Goal: Task Accomplishment & Management: Use online tool/utility

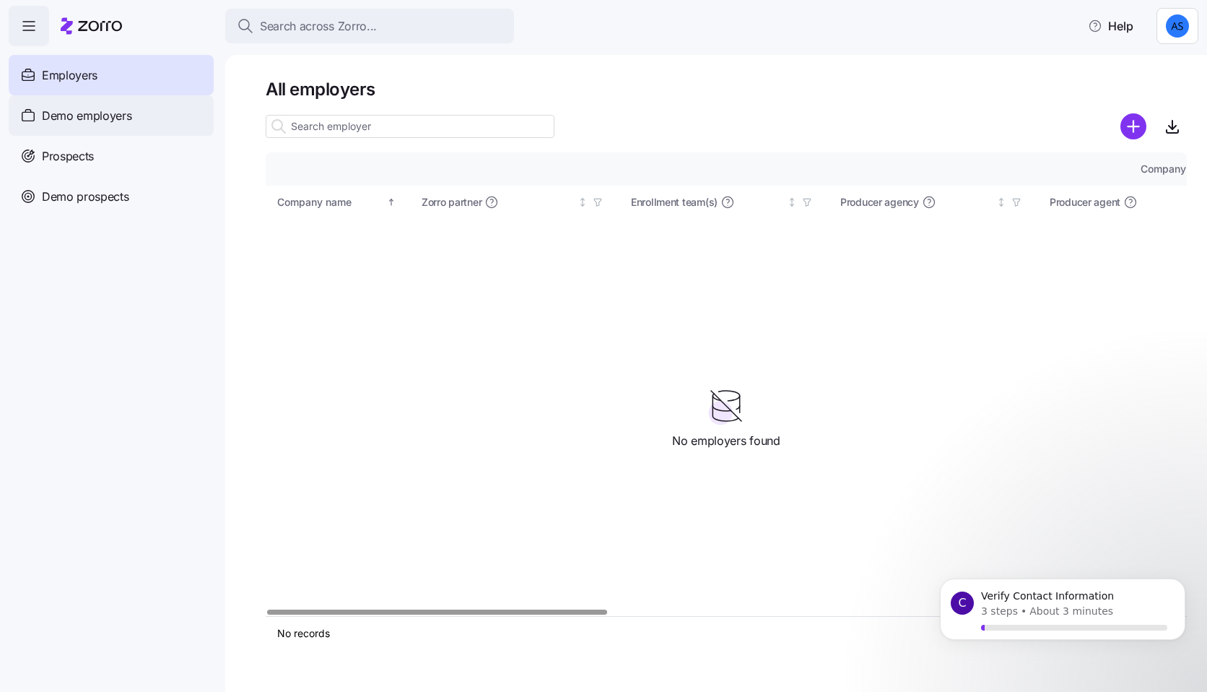
click at [142, 126] on div "Demo employers" at bounding box center [111, 115] width 205 height 40
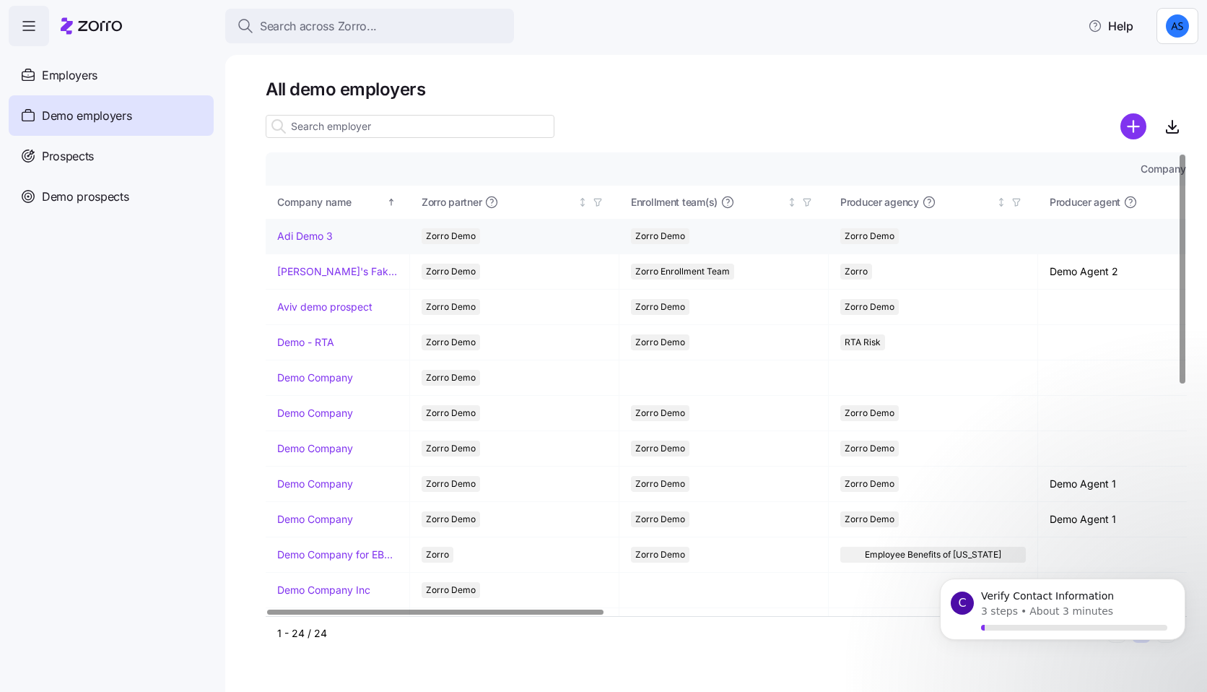
click at [321, 238] on link "Adi Demo 3" at bounding box center [305, 236] width 56 height 14
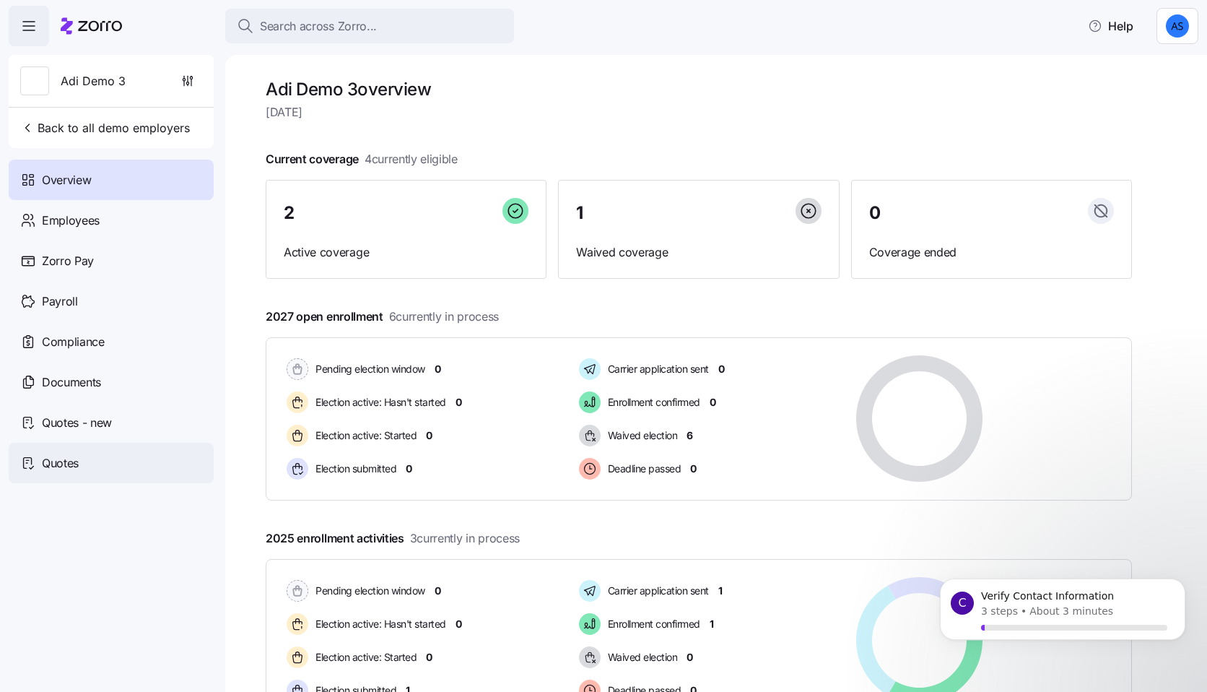
click at [103, 478] on div "Quotes" at bounding box center [111, 463] width 205 height 40
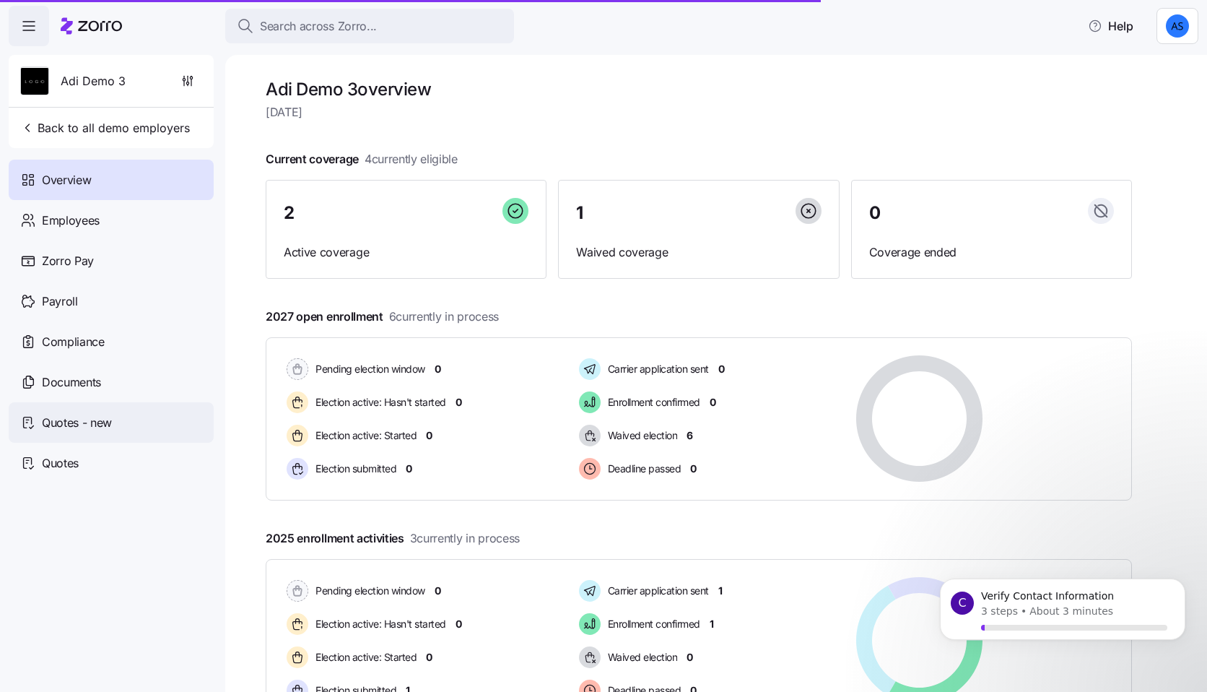
click at [141, 429] on div "Quotes - new" at bounding box center [111, 422] width 205 height 40
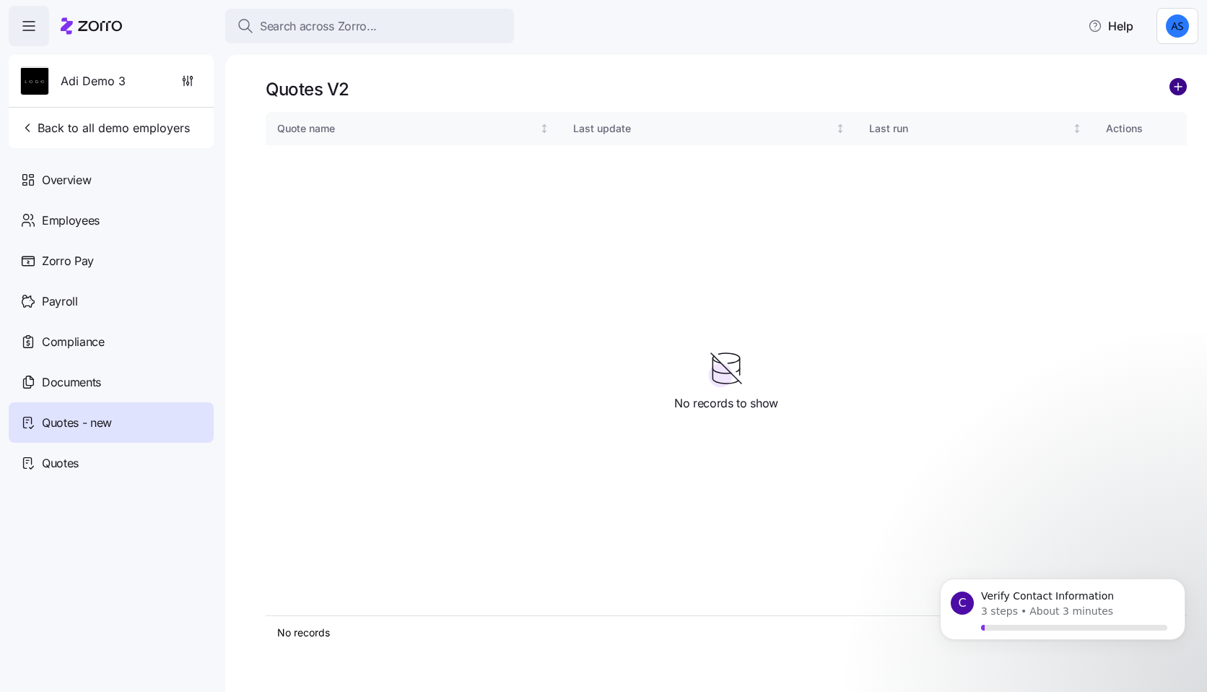
click at [1174, 90] on circle "add icon" at bounding box center [1178, 87] width 16 height 16
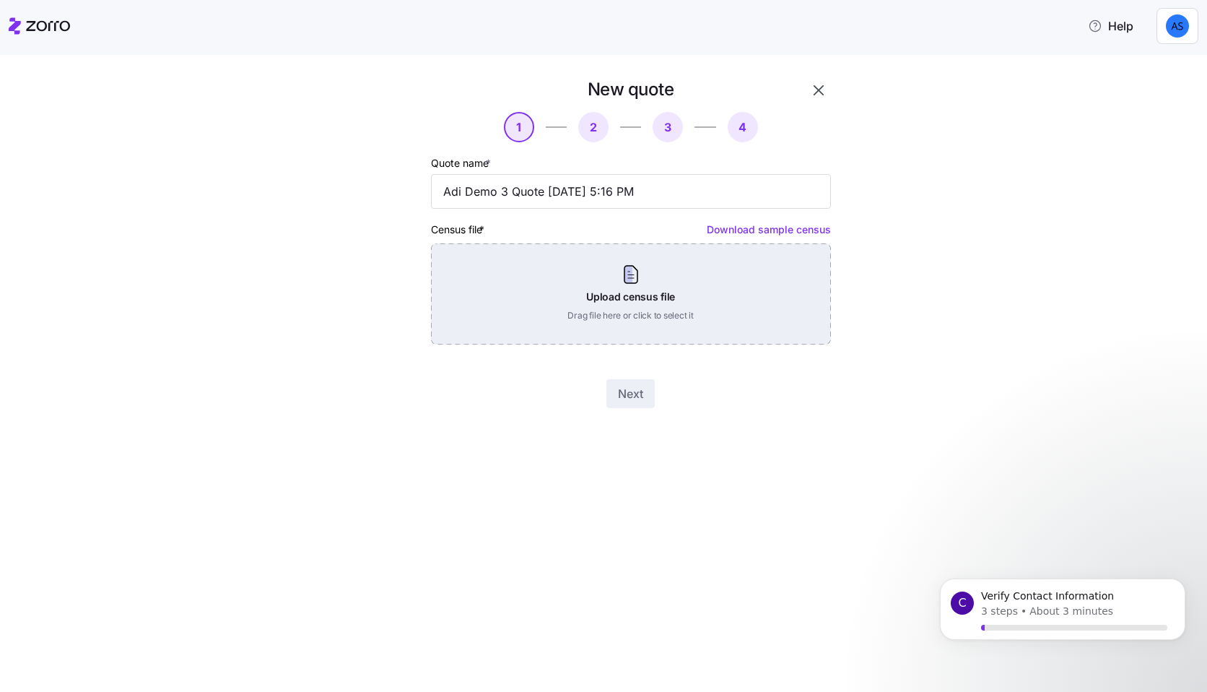
click at [746, 283] on div "Upload census file Drag file here or click to select it" at bounding box center [631, 293] width 400 height 101
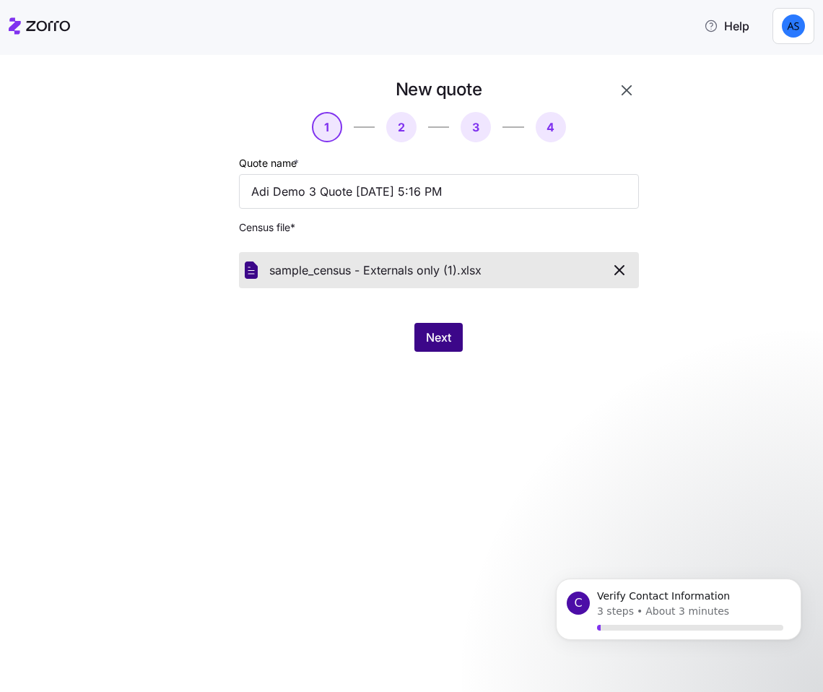
click at [450, 334] on span "Next" at bounding box center [438, 336] width 25 height 17
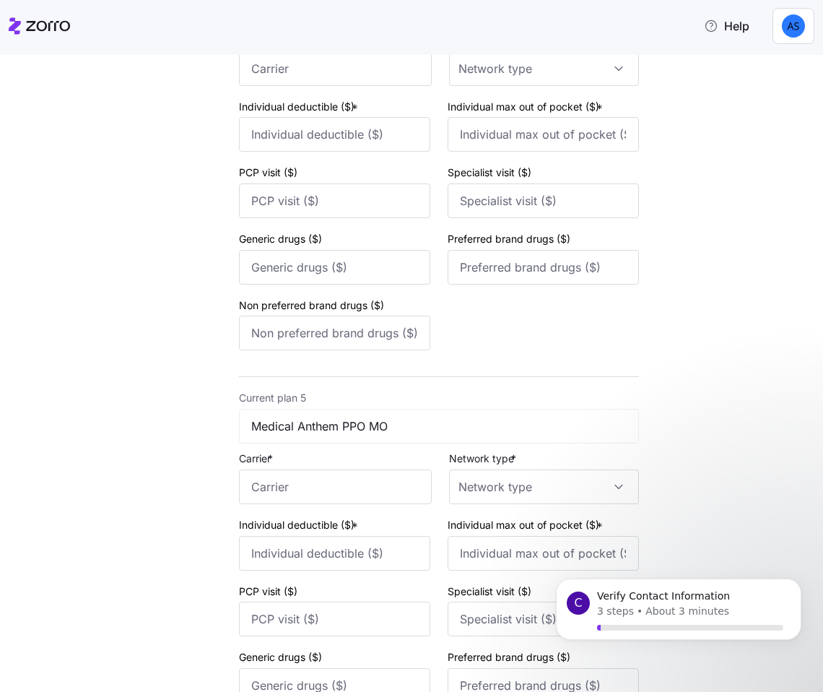
scroll to position [1741, 0]
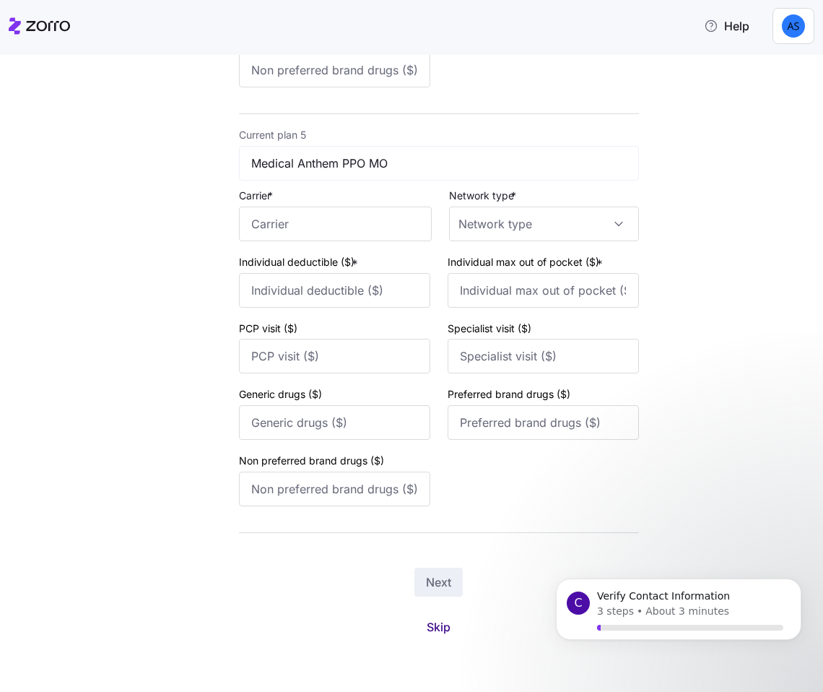
click at [448, 623] on span "Skip" at bounding box center [439, 626] width 24 height 17
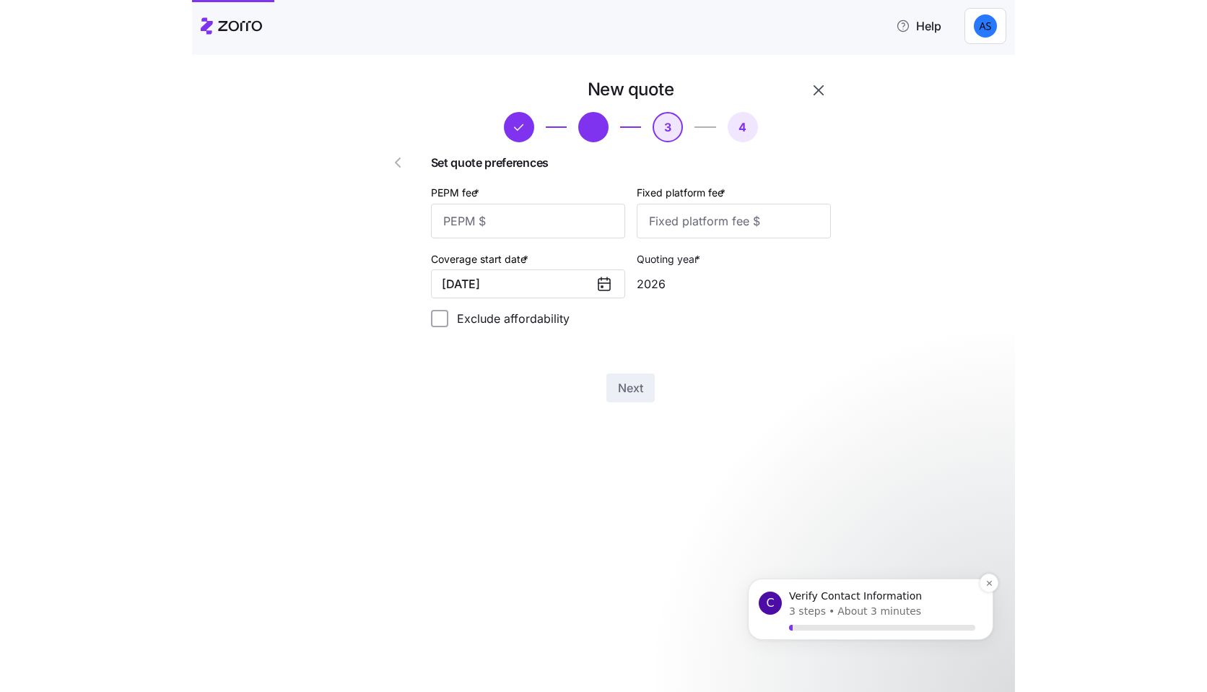
scroll to position [0, 0]
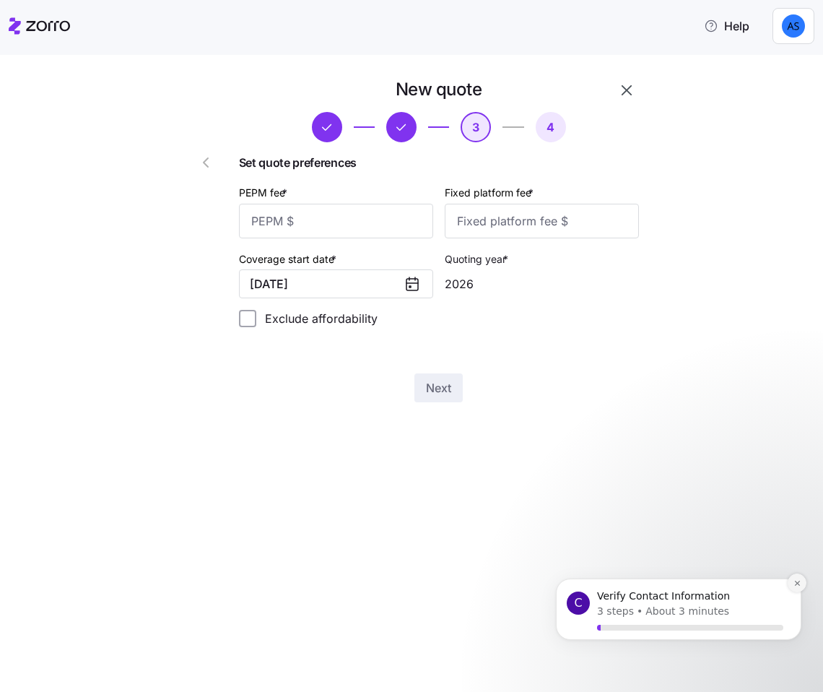
click at [801, 585] on button "Dismiss notification" at bounding box center [797, 582] width 19 height 19
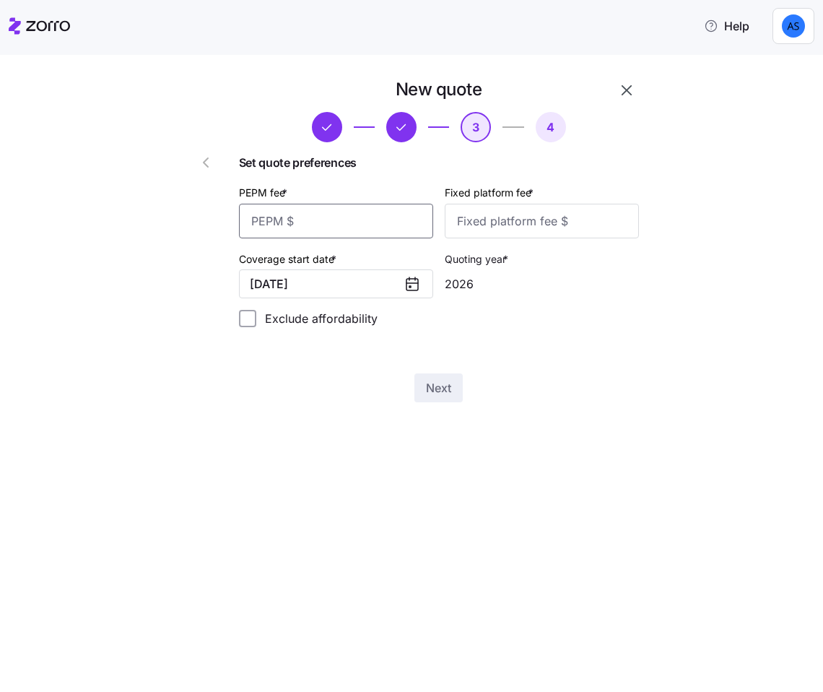
click at [380, 221] on input "PEPM fee *" at bounding box center [336, 221] width 194 height 35
type input "6"
type input "50"
click at [588, 219] on input "Fixed platform fee *" at bounding box center [542, 221] width 194 height 35
type input "200"
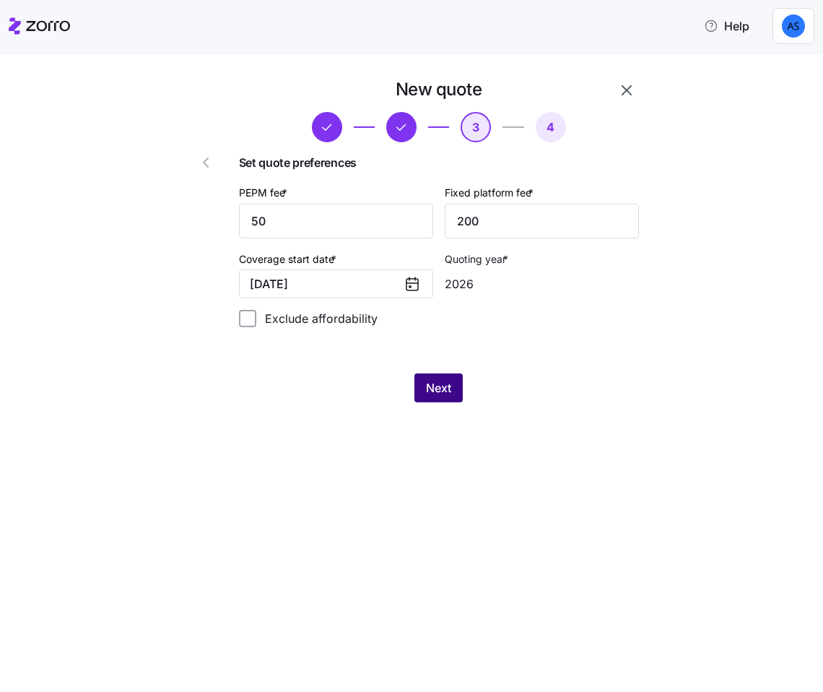
click at [447, 390] on span "Next" at bounding box center [438, 387] width 25 height 17
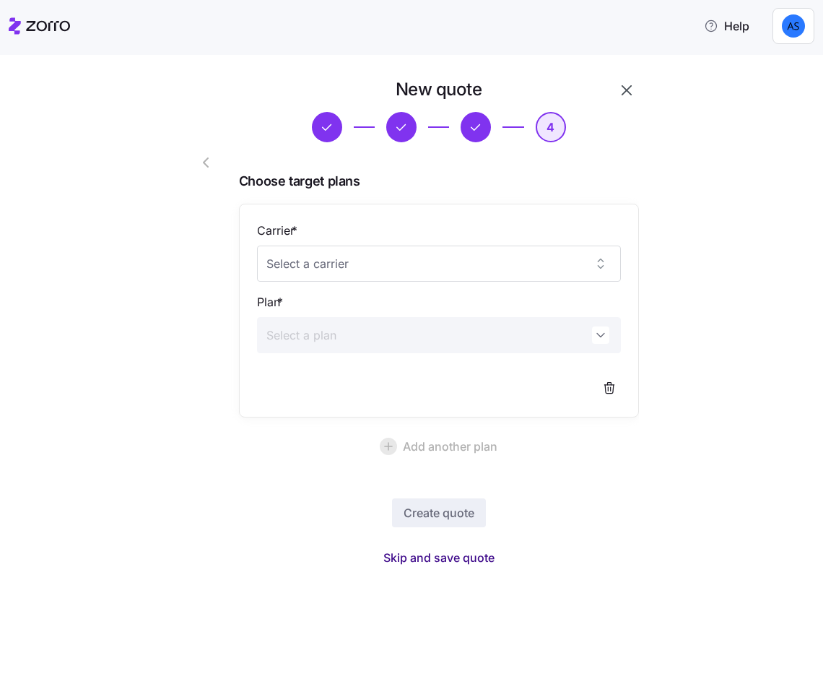
click at [416, 557] on span "Skip and save quote" at bounding box center [438, 557] width 111 height 17
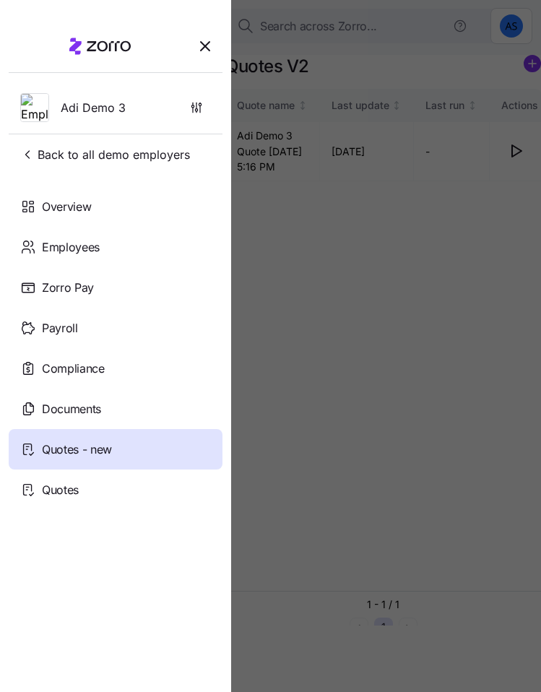
click at [476, 266] on div at bounding box center [270, 346] width 541 height 692
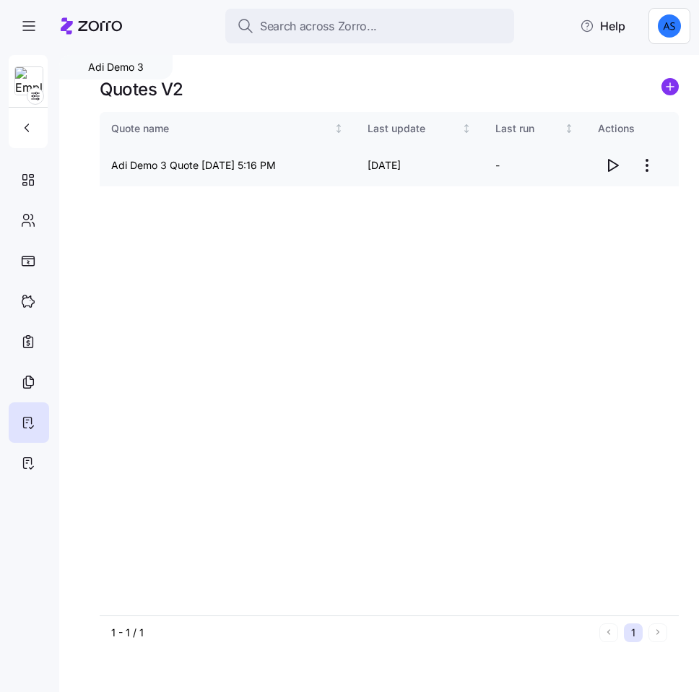
click at [614, 167] on icon "button" at bounding box center [613, 166] width 9 height 12
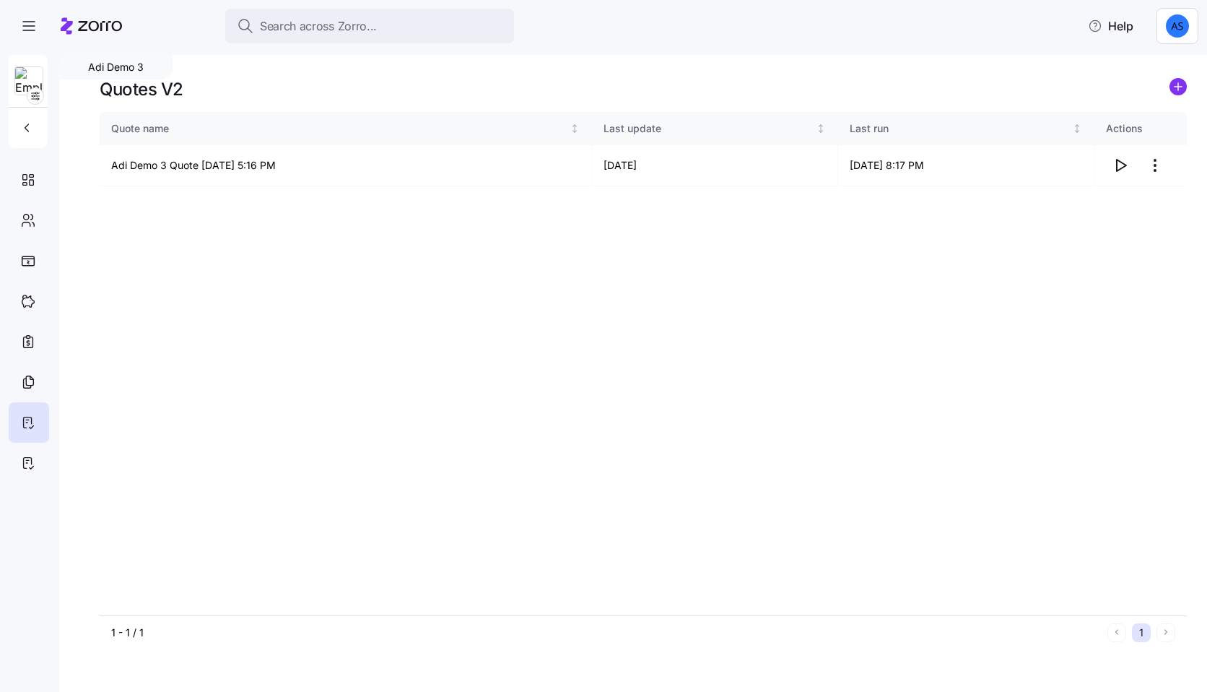
click at [1168, 22] on html "Search across Zorro... Help Adi Demo 3 Quotes V2 Quote name Last update Last ru…" at bounding box center [603, 341] width 1207 height 683
click at [1128, 109] on div "Log out" at bounding box center [1129, 111] width 56 height 16
